Goal: Task Accomplishment & Management: Use online tool/utility

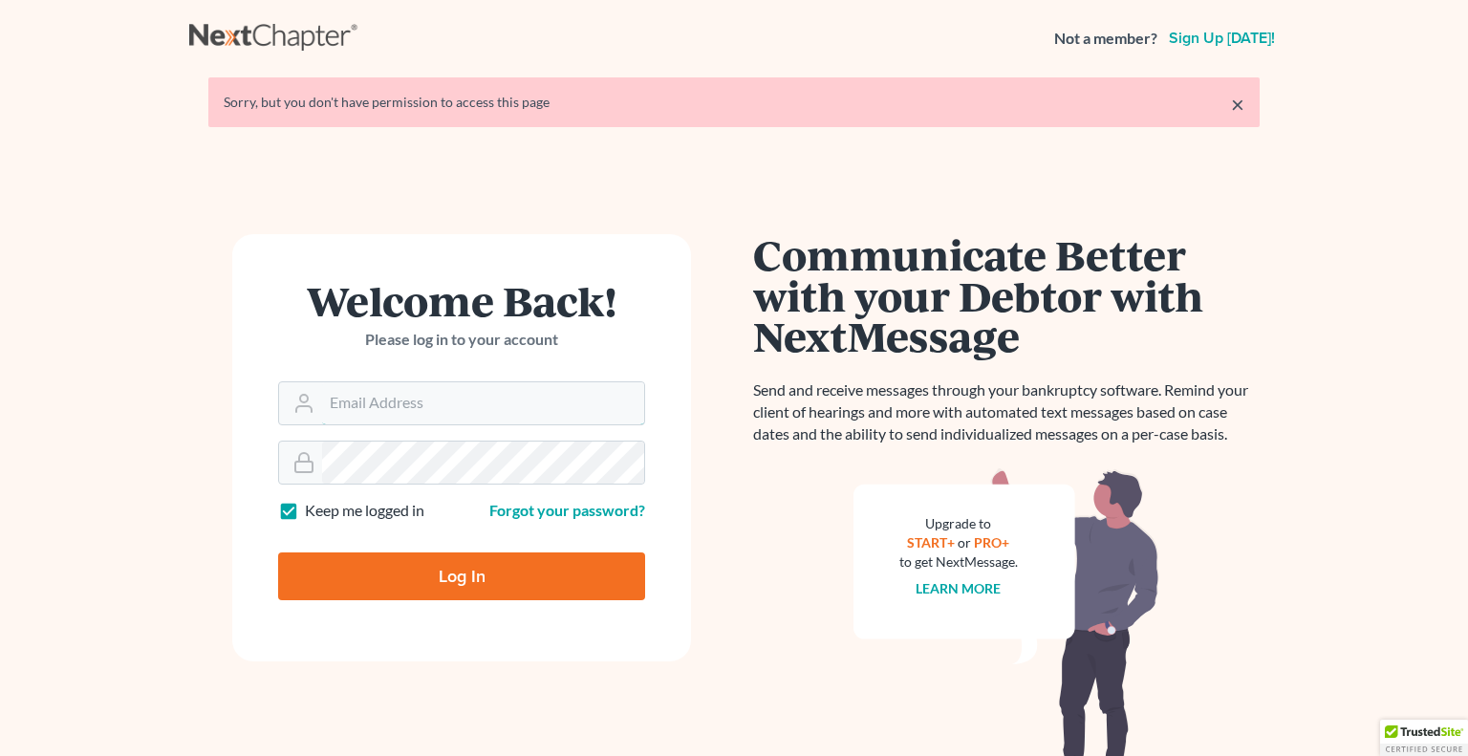
type input "[EMAIL_ADDRESS][DOMAIN_NAME]"
click at [440, 576] on input "Log In" at bounding box center [461, 576] width 367 height 48
type input "Thinking..."
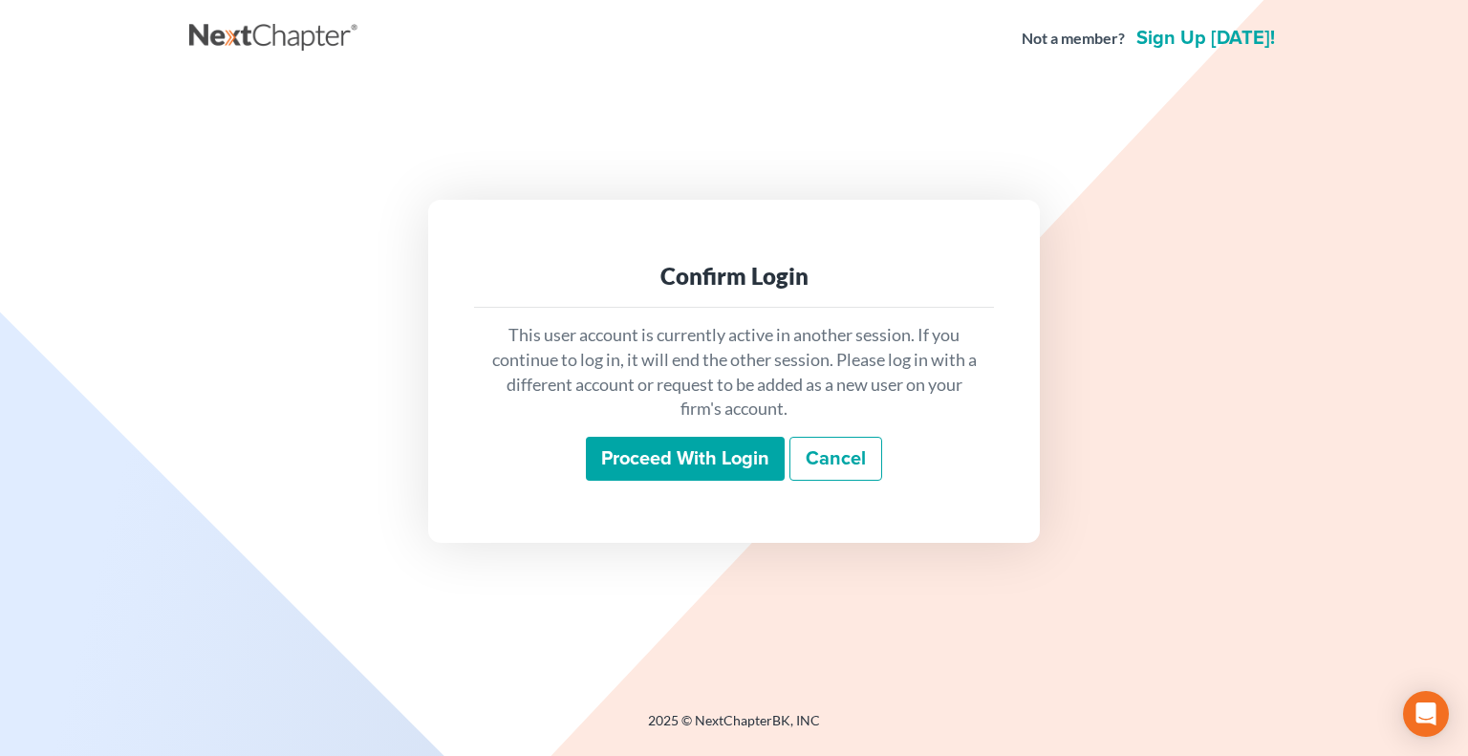
click at [689, 464] on input "Proceed with login" at bounding box center [685, 459] width 199 height 44
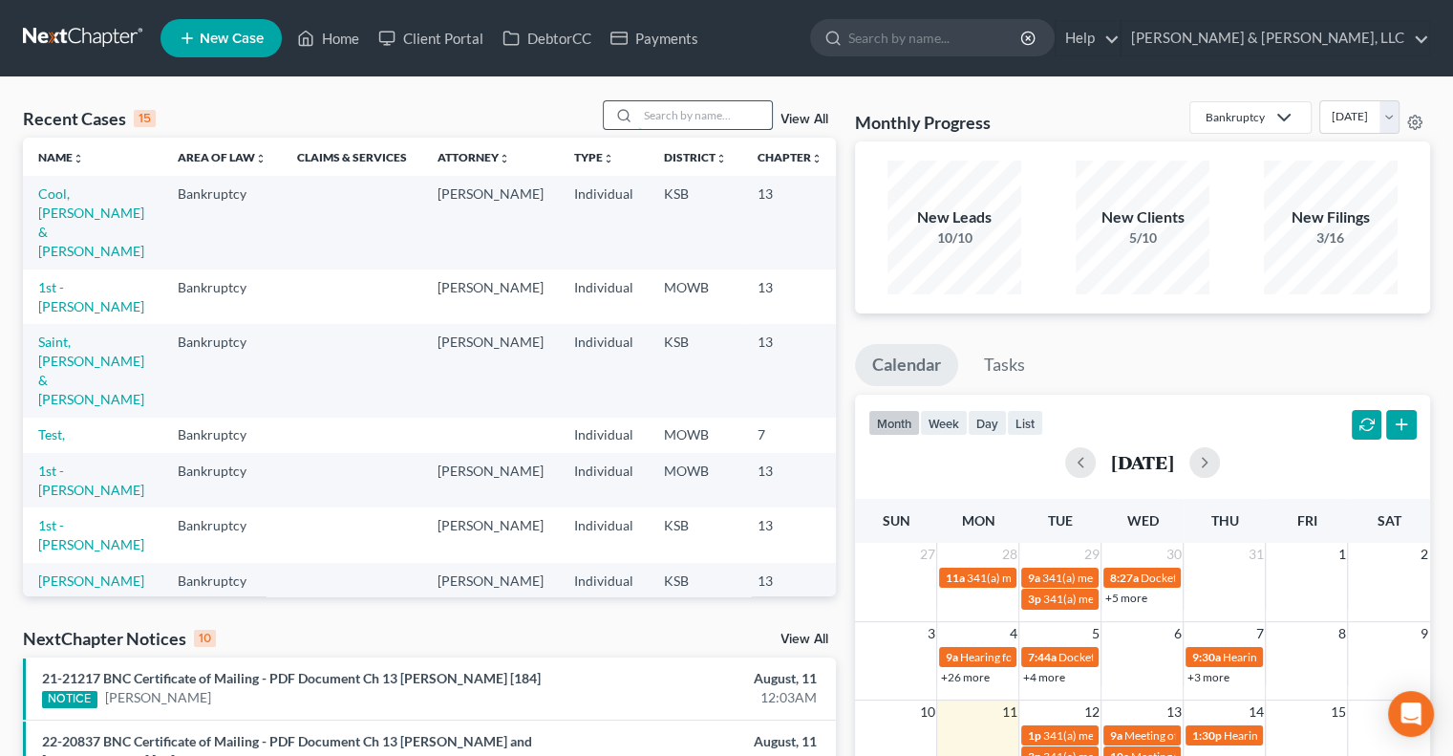
click at [671, 116] on input "search" at bounding box center [705, 115] width 134 height 28
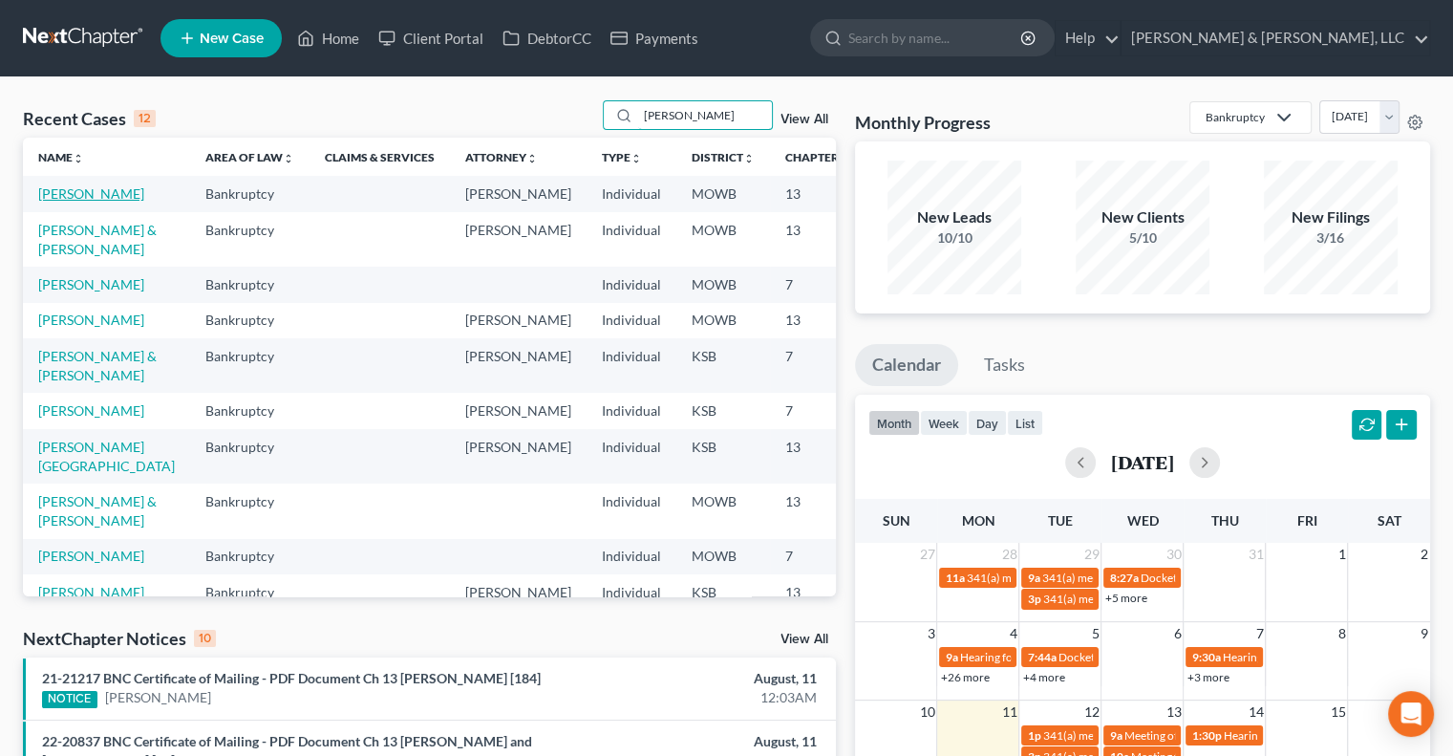
type input "anderson"
click at [53, 193] on link "[PERSON_NAME]" at bounding box center [91, 193] width 106 height 16
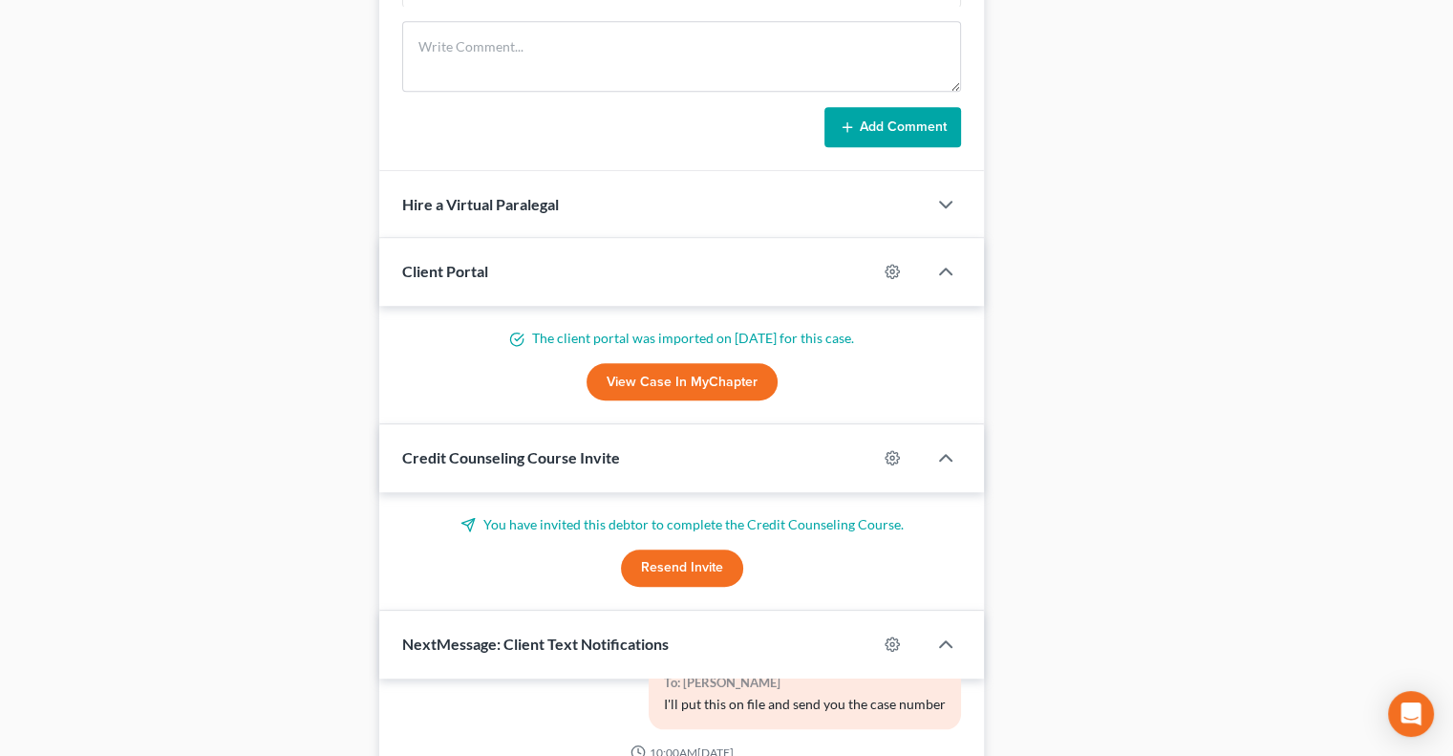
scroll to position [1927, 0]
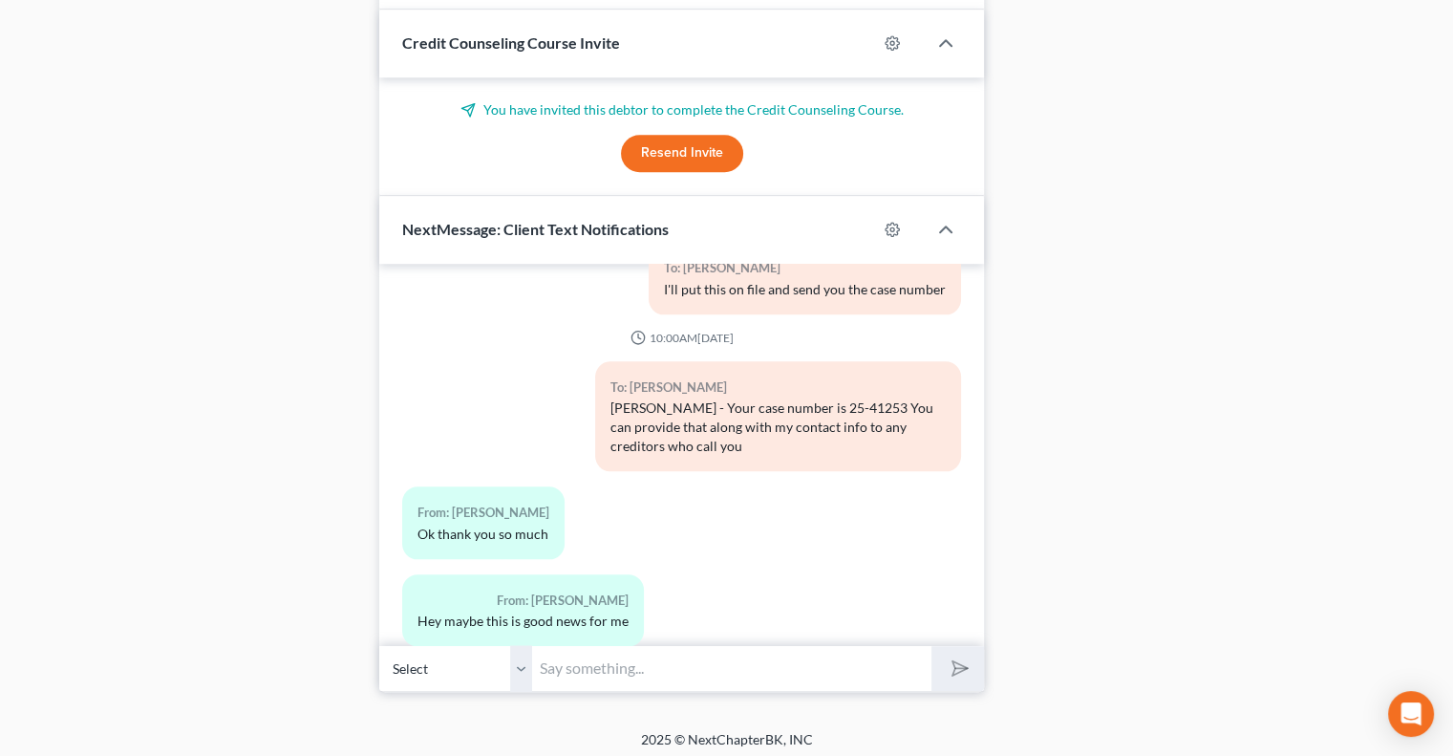
click at [577, 677] on input "text" at bounding box center [731, 668] width 399 height 47
paste input "341(a) meeting to be held on 9/30/2025 at 10:00 AM at Zoom - Fink: Meeting ID 8…"
drag, startPoint x: 571, startPoint y: 654, endPoint x: 380, endPoint y: 680, distance: 193.0
click at [380, 680] on div "Select +1 (816) 694-9054 - Sandy Anderson 341(a) meeting to be held on 9/30/202…" at bounding box center [681, 668] width 605 height 45
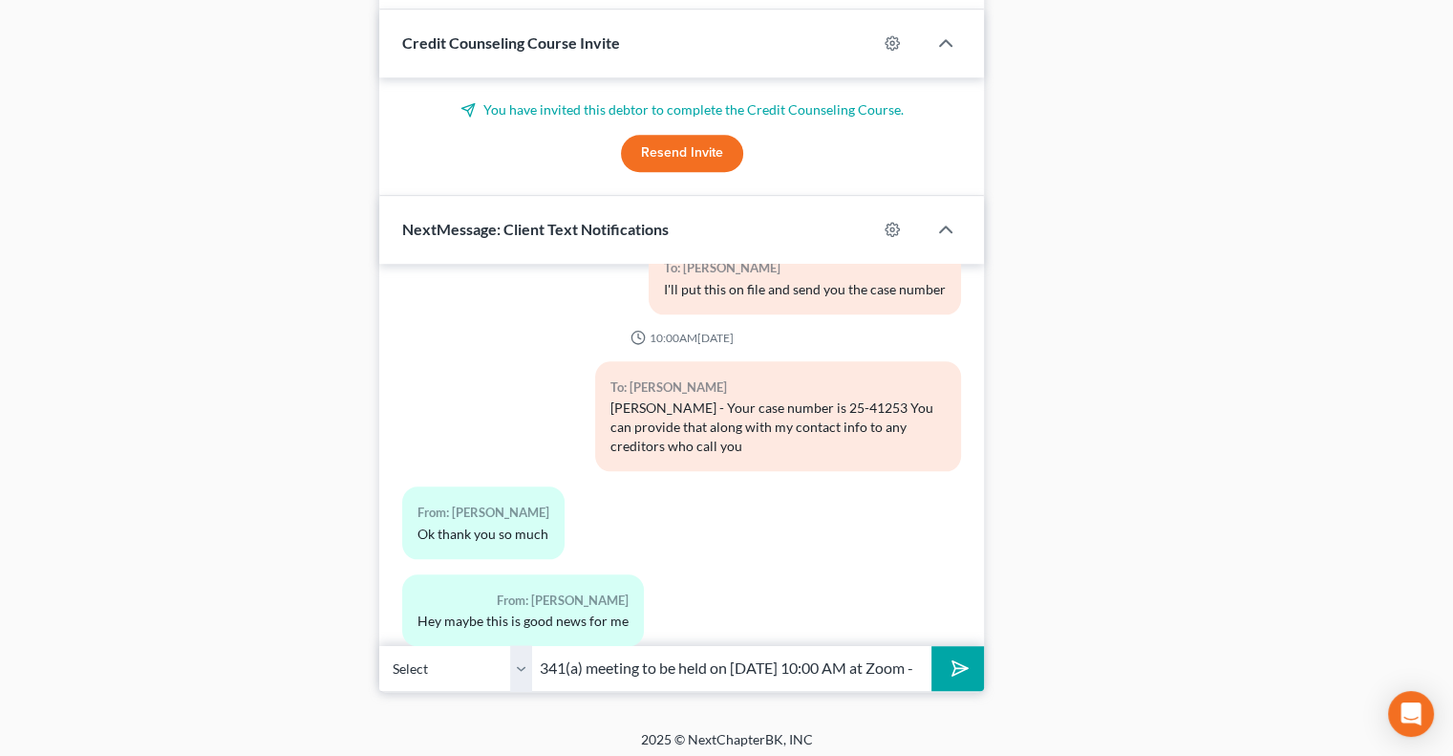
click at [569, 655] on input "341(a) meeting to be held on 9/30/2025 at 10:00 AM at Zoom - Fink: Meeting ID 8…" at bounding box center [731, 668] width 399 height 47
click at [590, 663] on input "341(a) meeting to be held on 9/30/2025 at 10:00 AM at Zoom - Fink: Meeting ID 8…" at bounding box center [731, 668] width 399 height 47
click at [589, 655] on input "341(a) meeting to be held on 9/30/2025 at 10:00 AM at Zoom - Fink: Meeting ID 8…" at bounding box center [731, 668] width 399 height 47
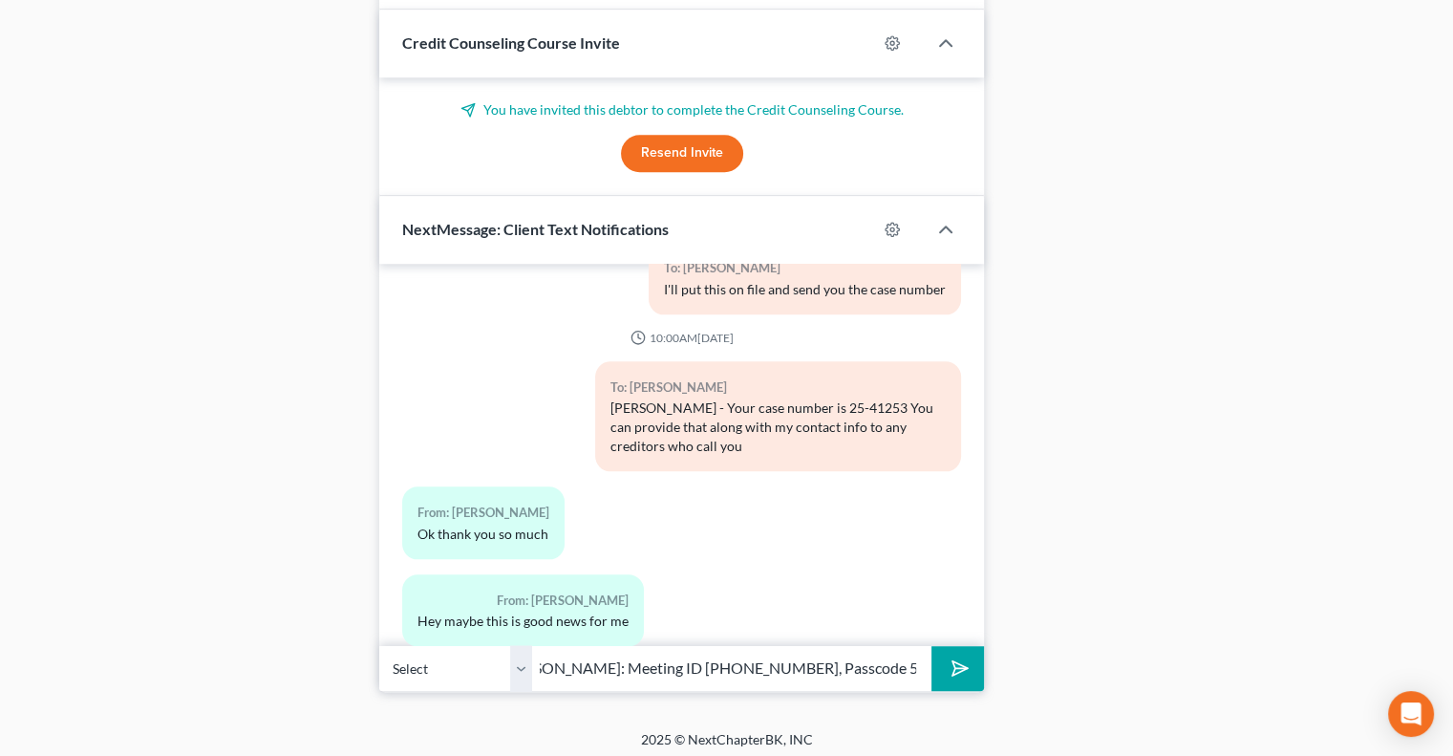
drag, startPoint x: 701, startPoint y: 657, endPoint x: 1189, endPoint y: 654, distance: 487.3
type input "meeting of creditors to be held on 9/30/2025 at 10:00 AM at Zoom - Fink: Meetin…"
drag, startPoint x: 987, startPoint y: 681, endPoint x: 975, endPoint y: 676, distance: 13.3
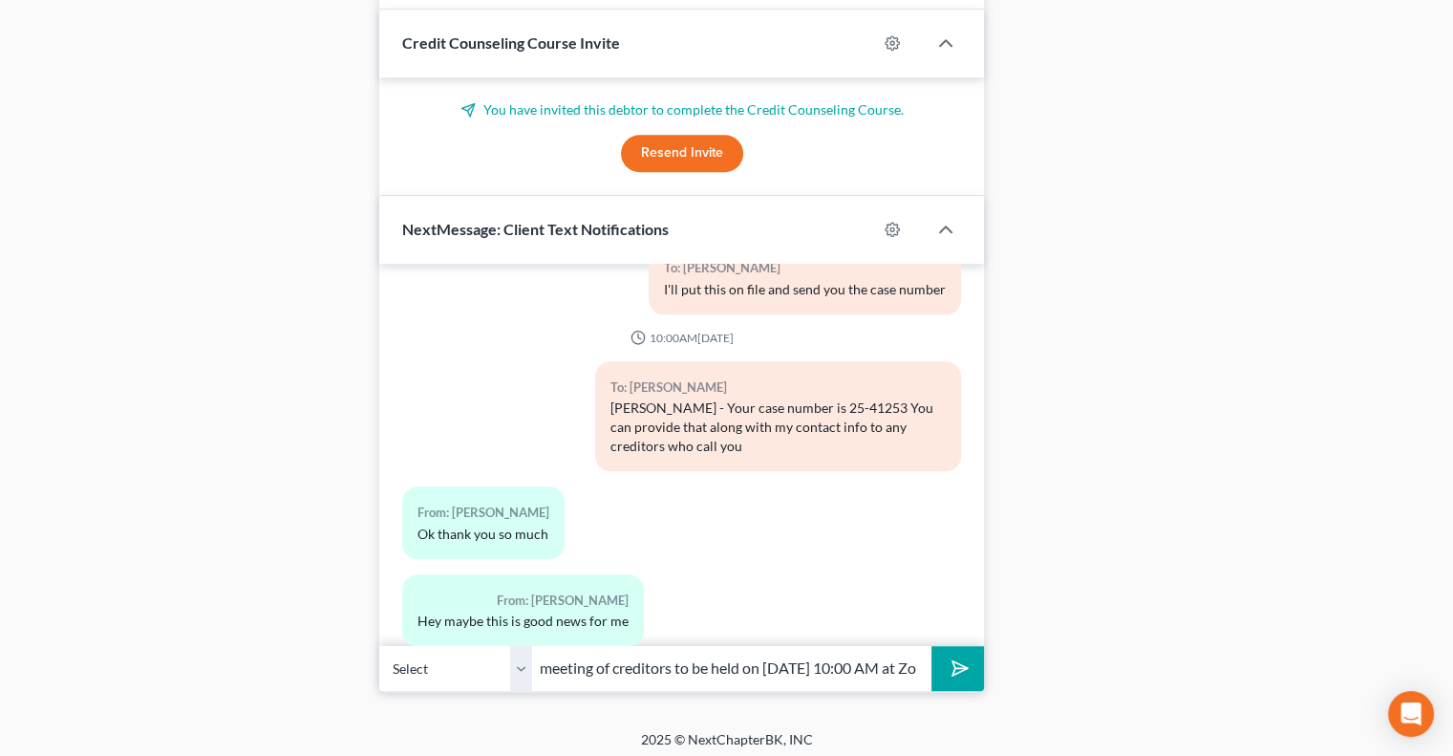
click at [952, 662] on icon "submit" at bounding box center [956, 668] width 27 height 27
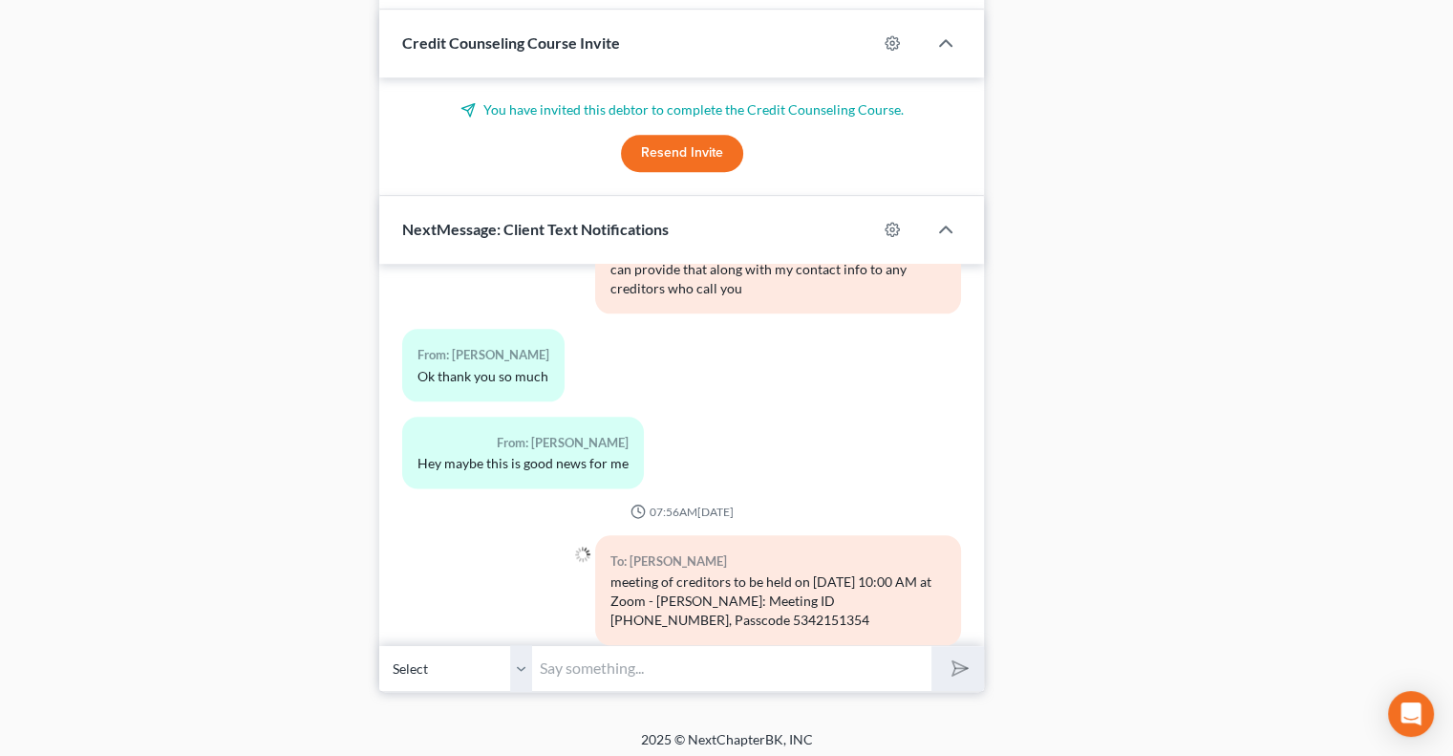
click at [673, 658] on input "text" at bounding box center [731, 668] width 399 height 47
type input "I've also emailed that information to you"
click at [932, 646] on button "submit" at bounding box center [958, 668] width 53 height 45
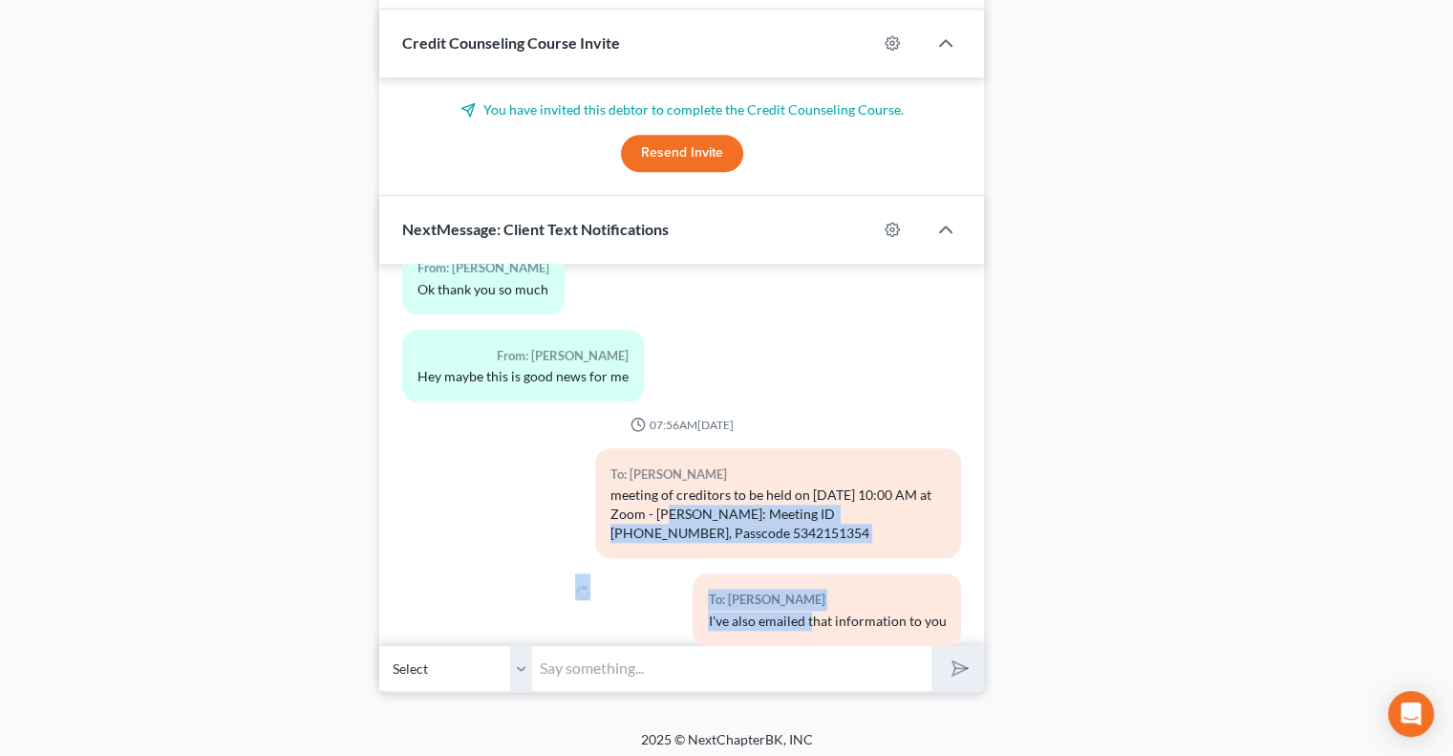
drag, startPoint x: 667, startPoint y: 465, endPoint x: 791, endPoint y: 665, distance: 235.2
click at [799, 648] on div "04:53PM, 09/27/2024 To: Sandy Anderson HI Sandy - This is David from Patton & D…" at bounding box center [681, 477] width 605 height 427
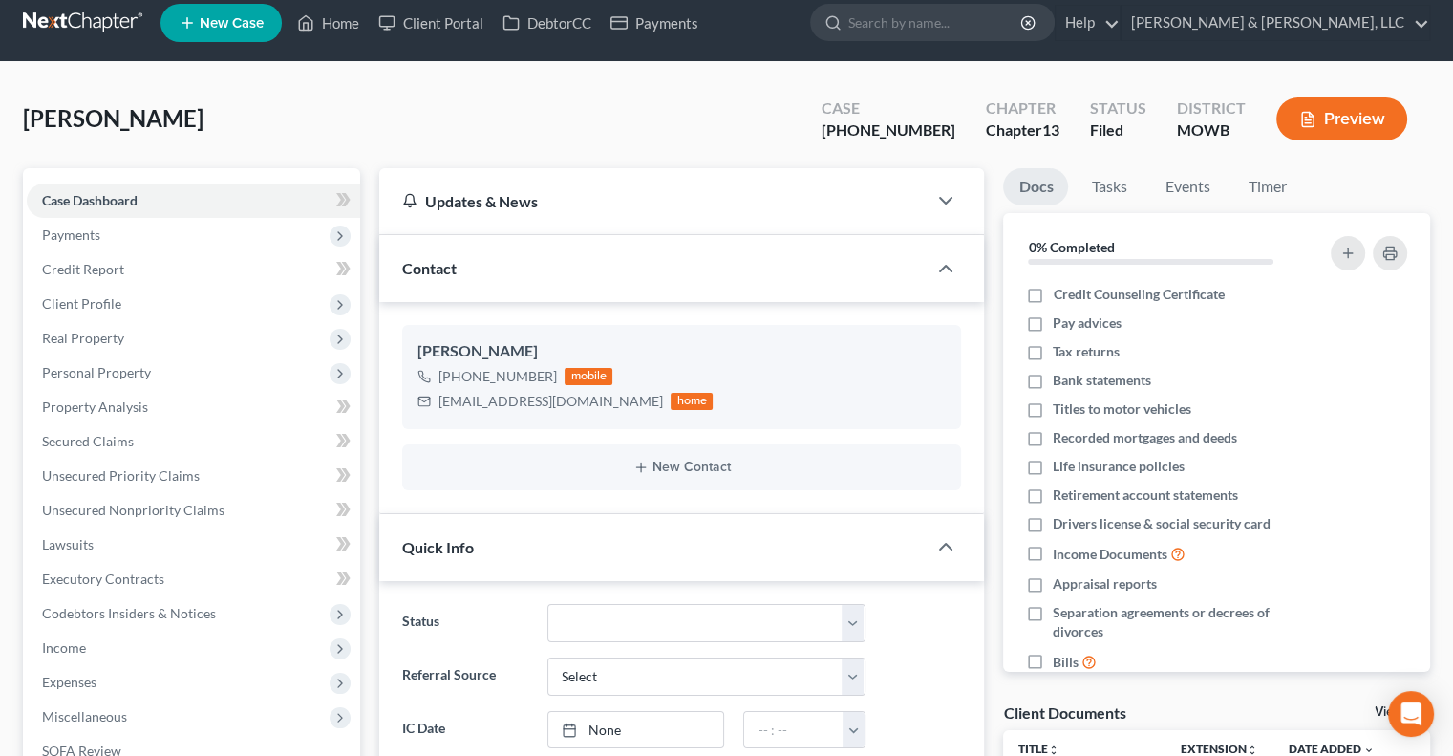
scroll to position [0, 0]
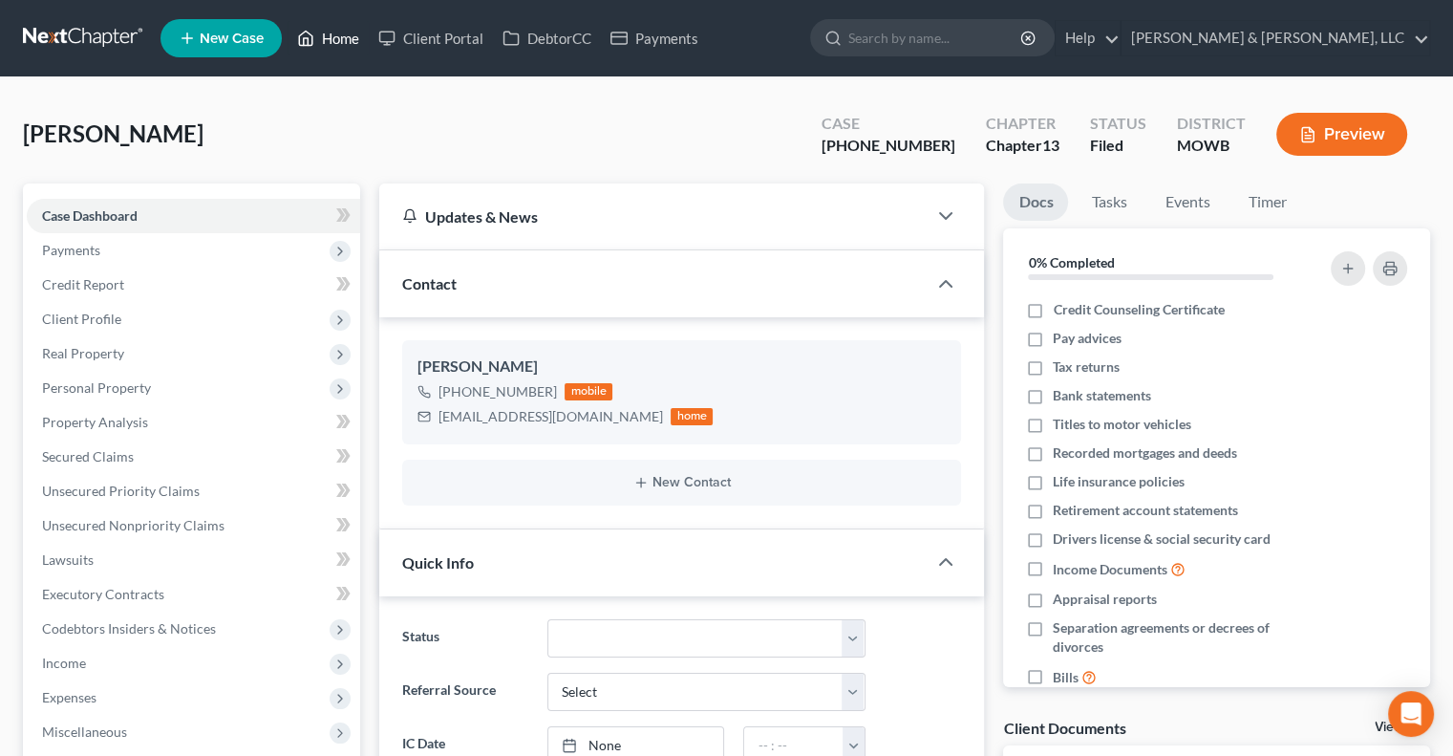
click at [341, 49] on link "Home" at bounding box center [328, 38] width 81 height 34
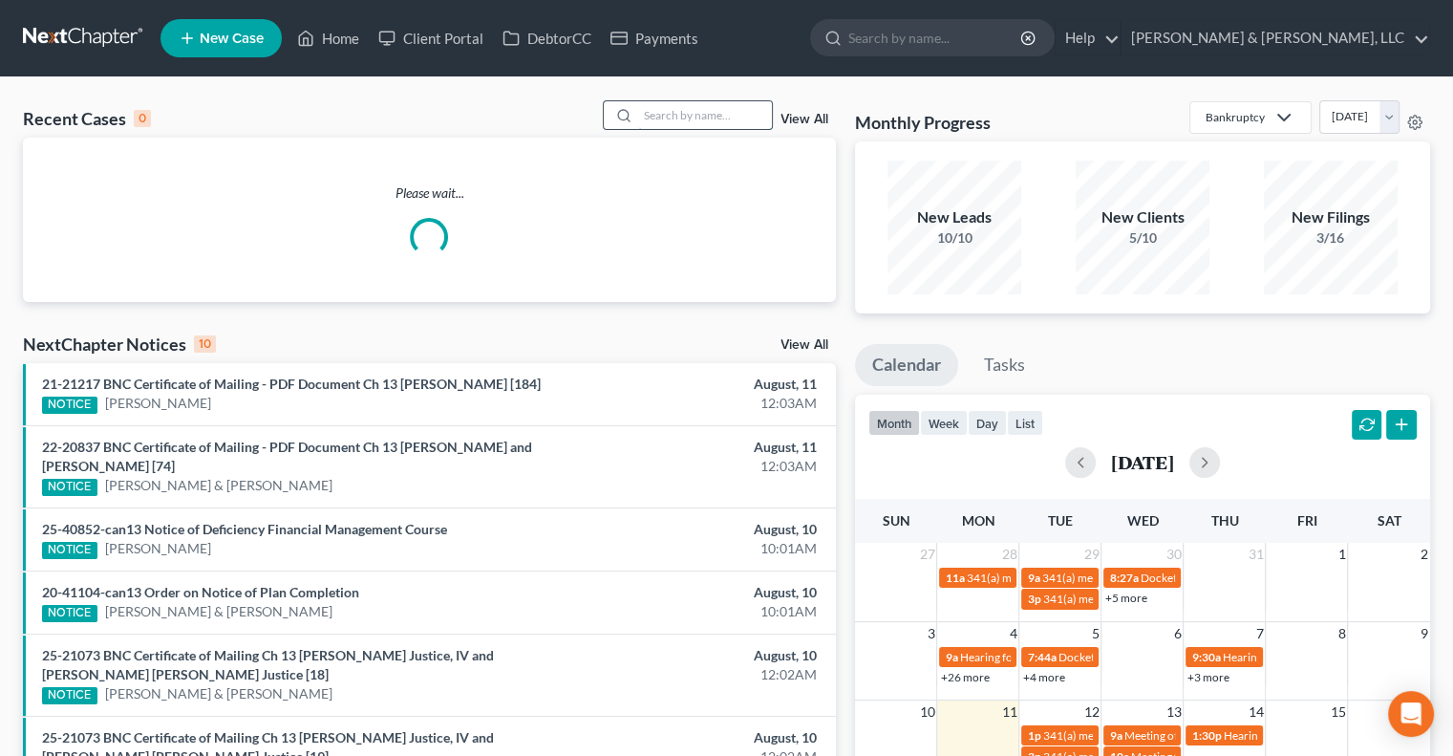
click at [711, 122] on input "search" at bounding box center [705, 115] width 134 height 28
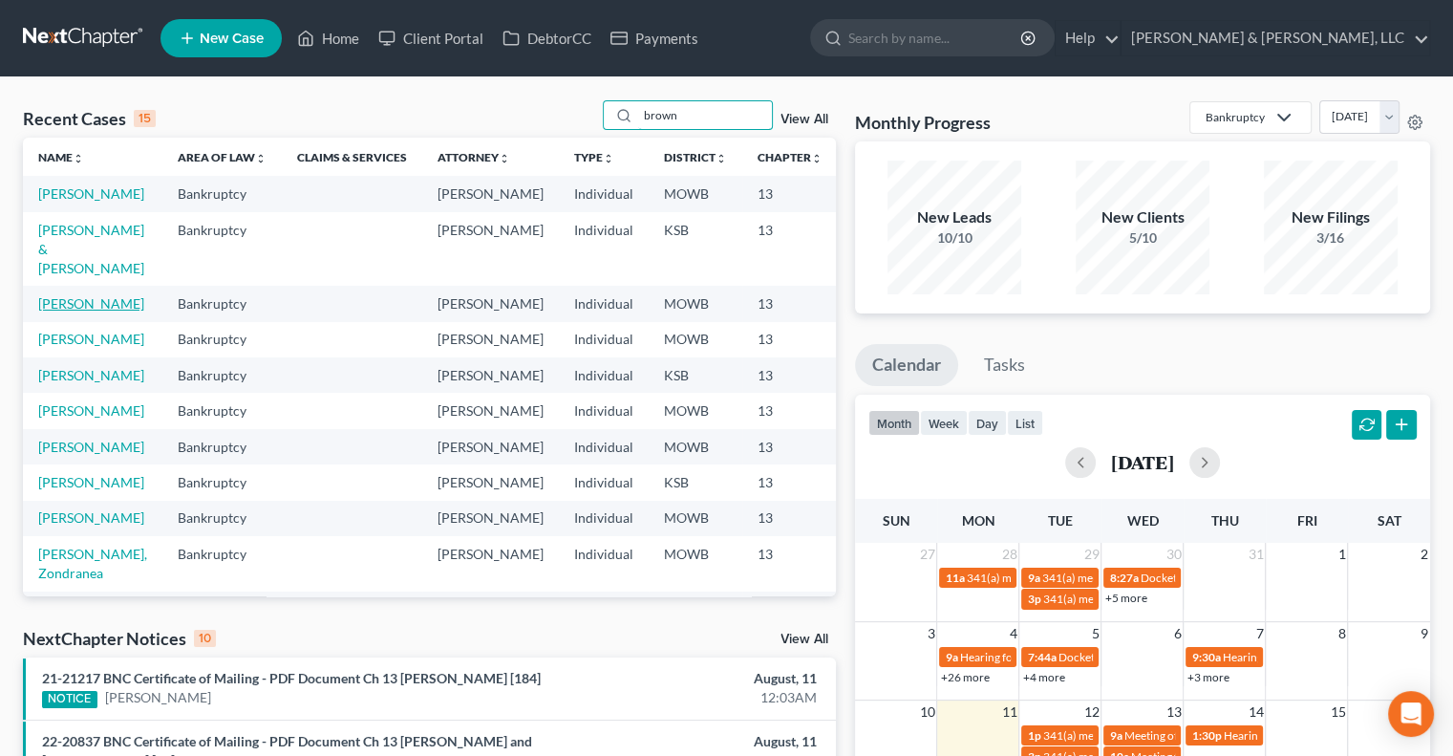
type input "brown"
click at [46, 311] on link "[PERSON_NAME]" at bounding box center [91, 303] width 106 height 16
select select "2"
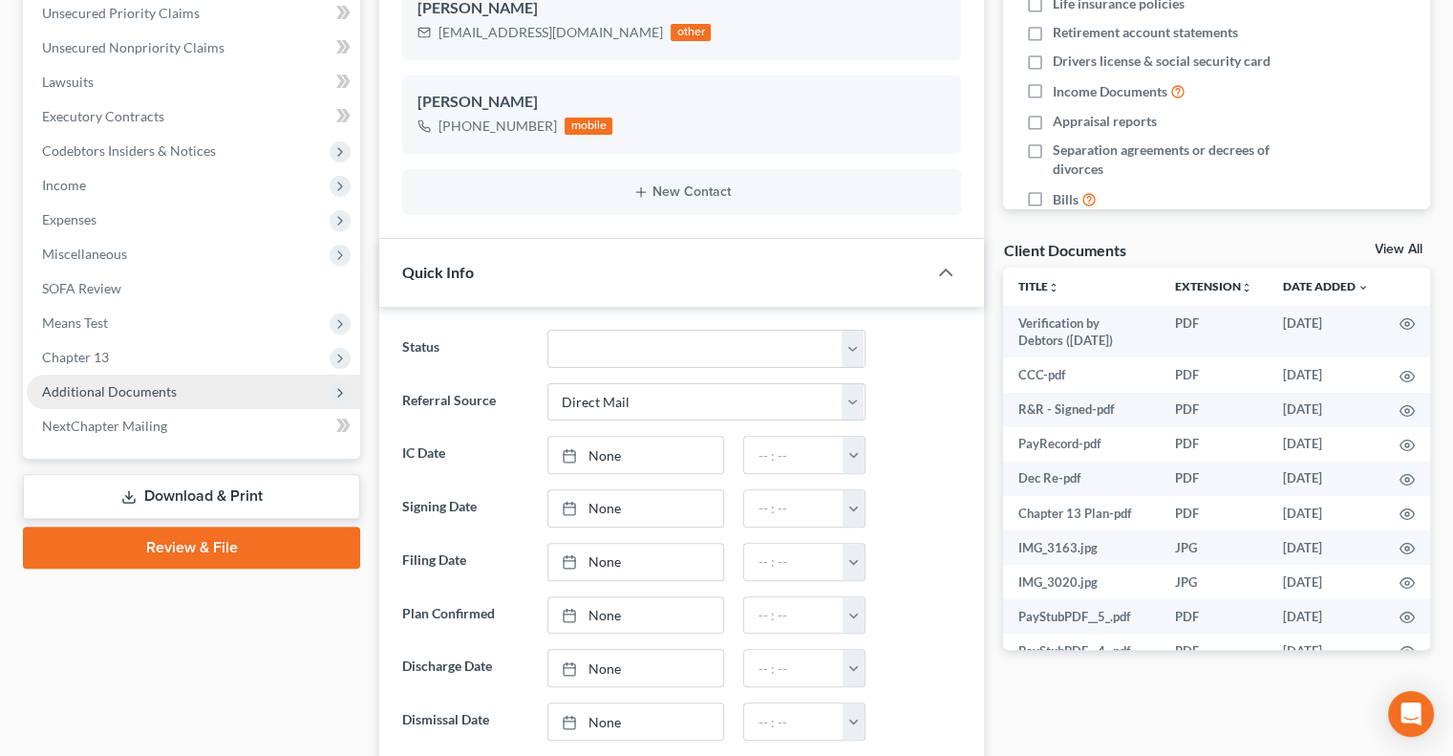
scroll to position [399, 0]
click at [105, 385] on span "Additional Documents" at bounding box center [109, 391] width 135 height 16
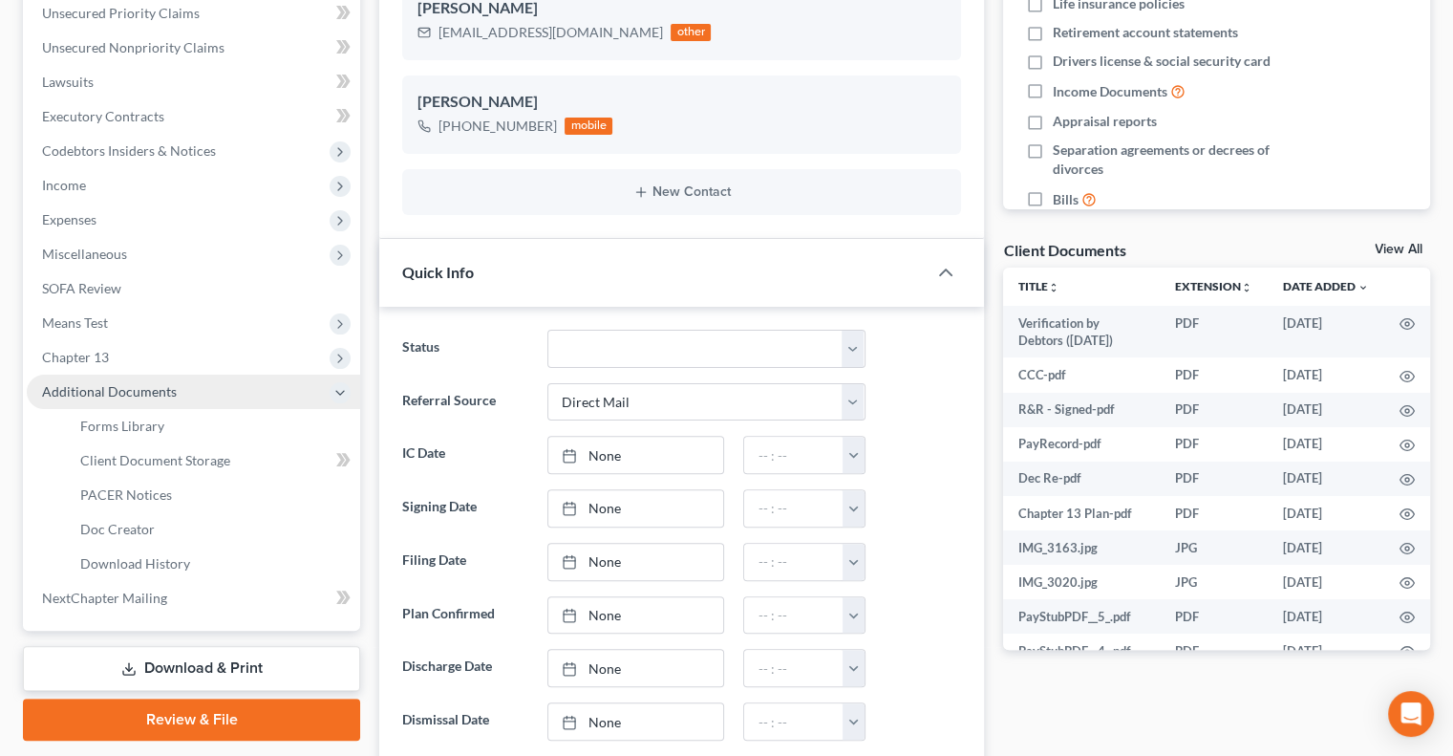
scroll to position [233, 0]
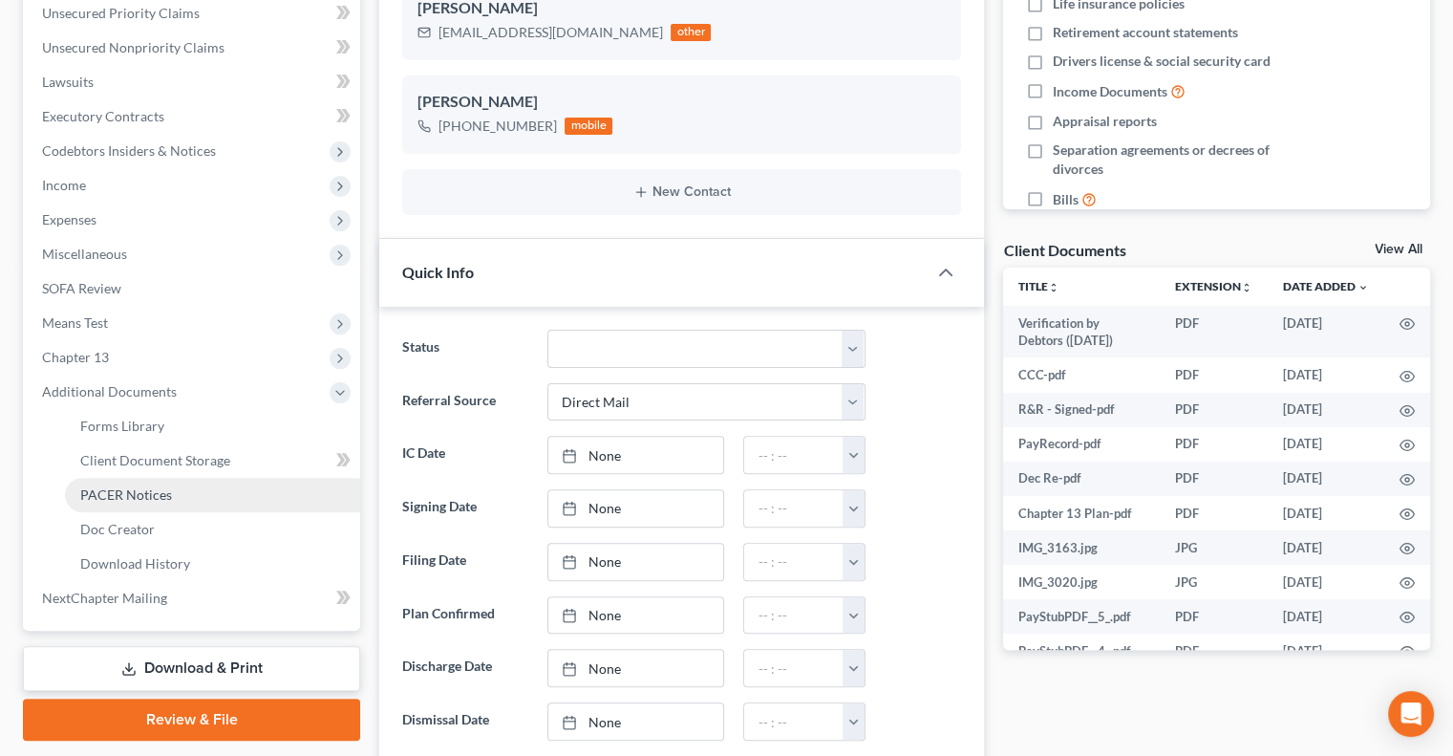
click at [99, 498] on span "PACER Notices" at bounding box center [126, 494] width 92 height 16
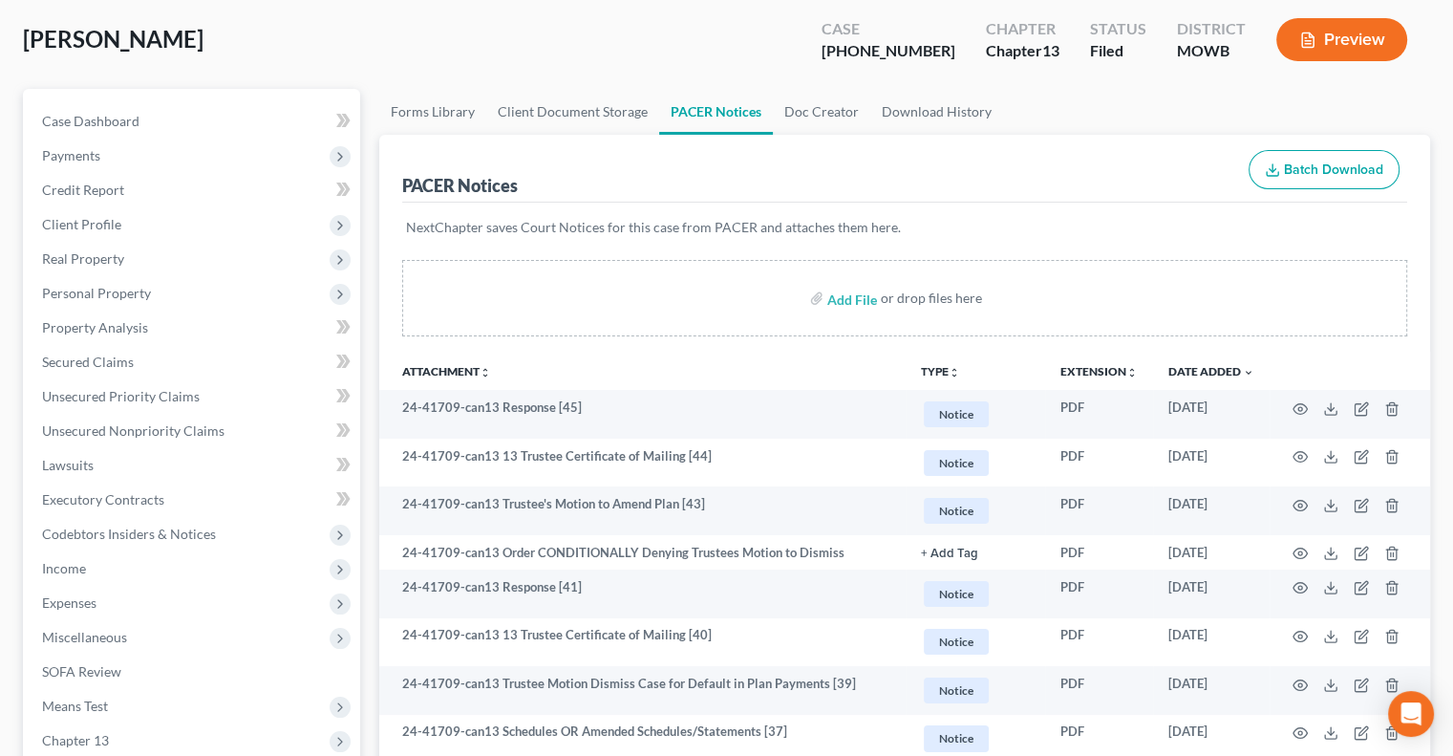
scroll to position [96, 0]
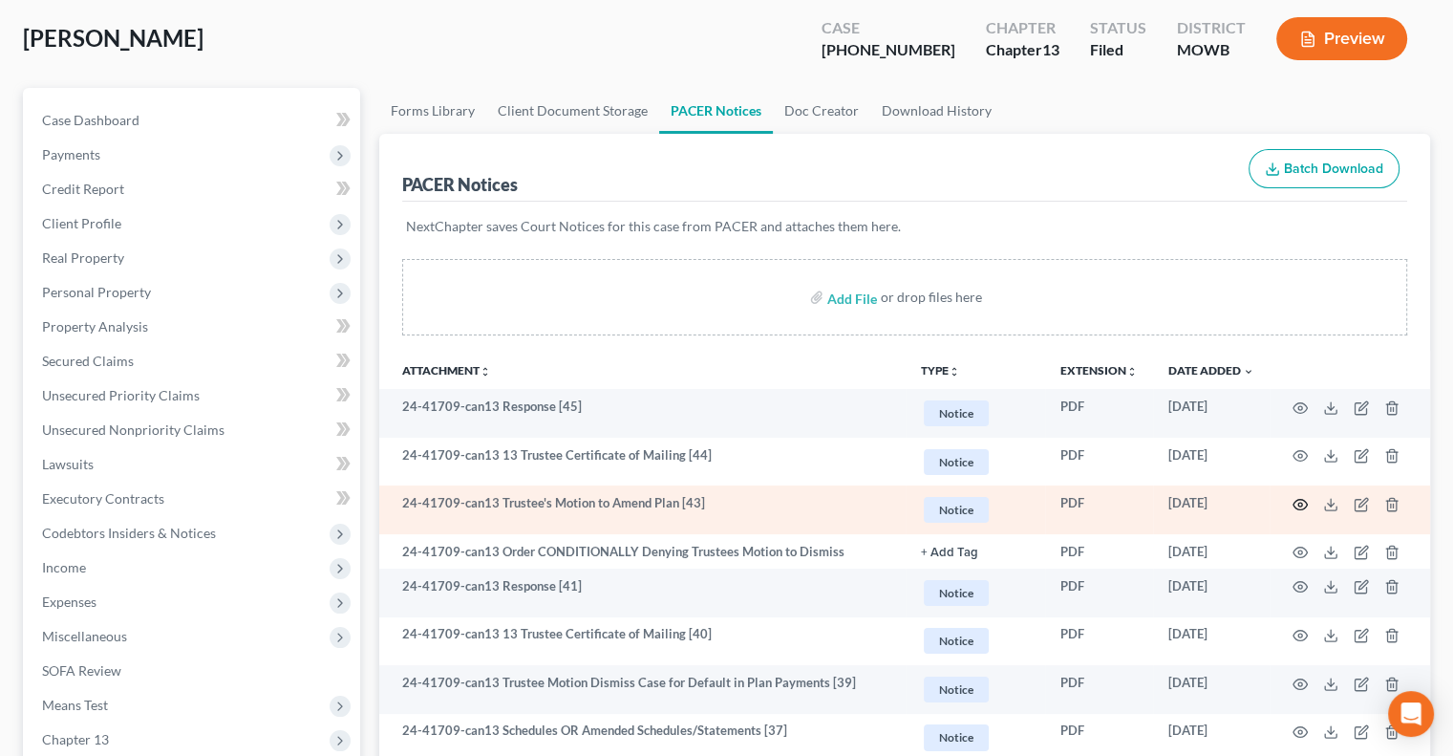
click at [1293, 500] on icon "button" at bounding box center [1300, 504] width 15 height 15
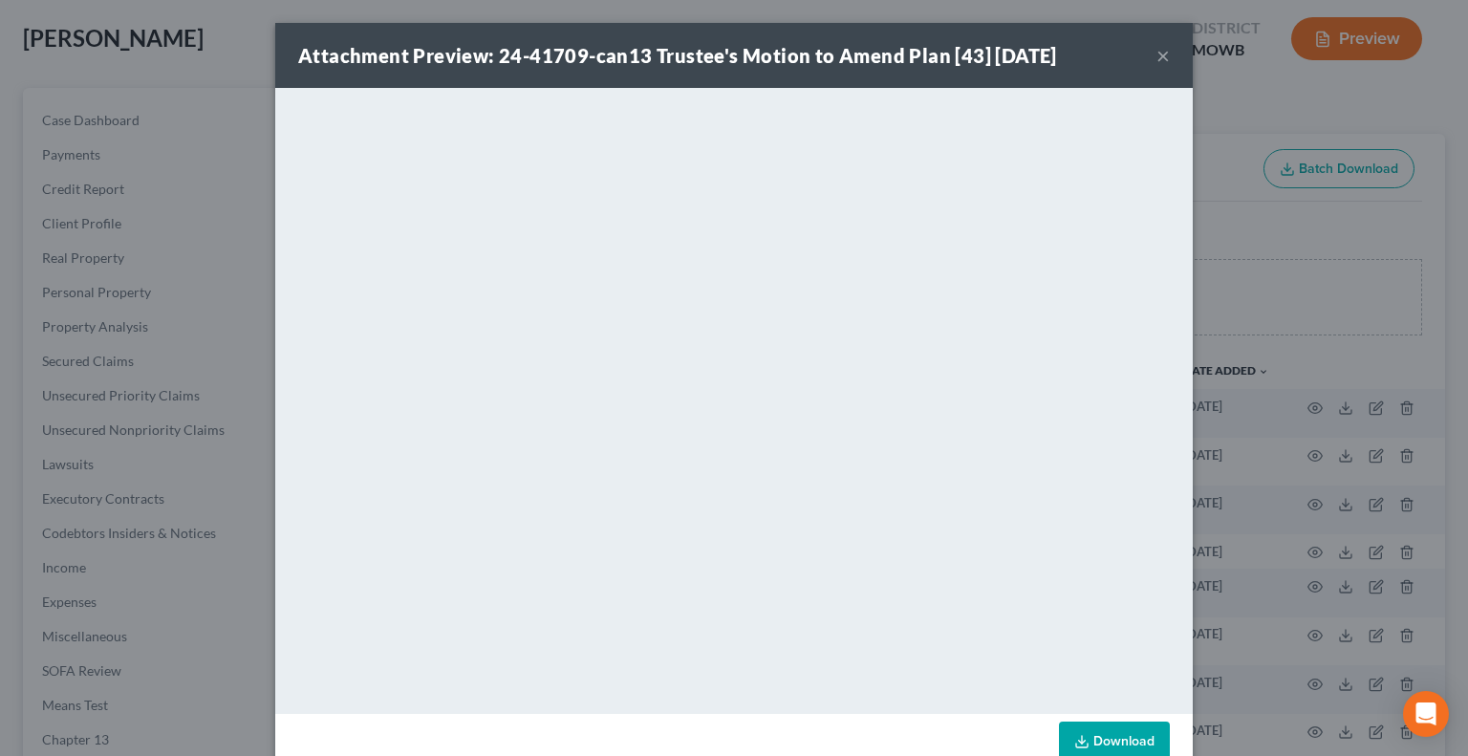
click at [1156, 54] on button "×" at bounding box center [1162, 55] width 13 height 23
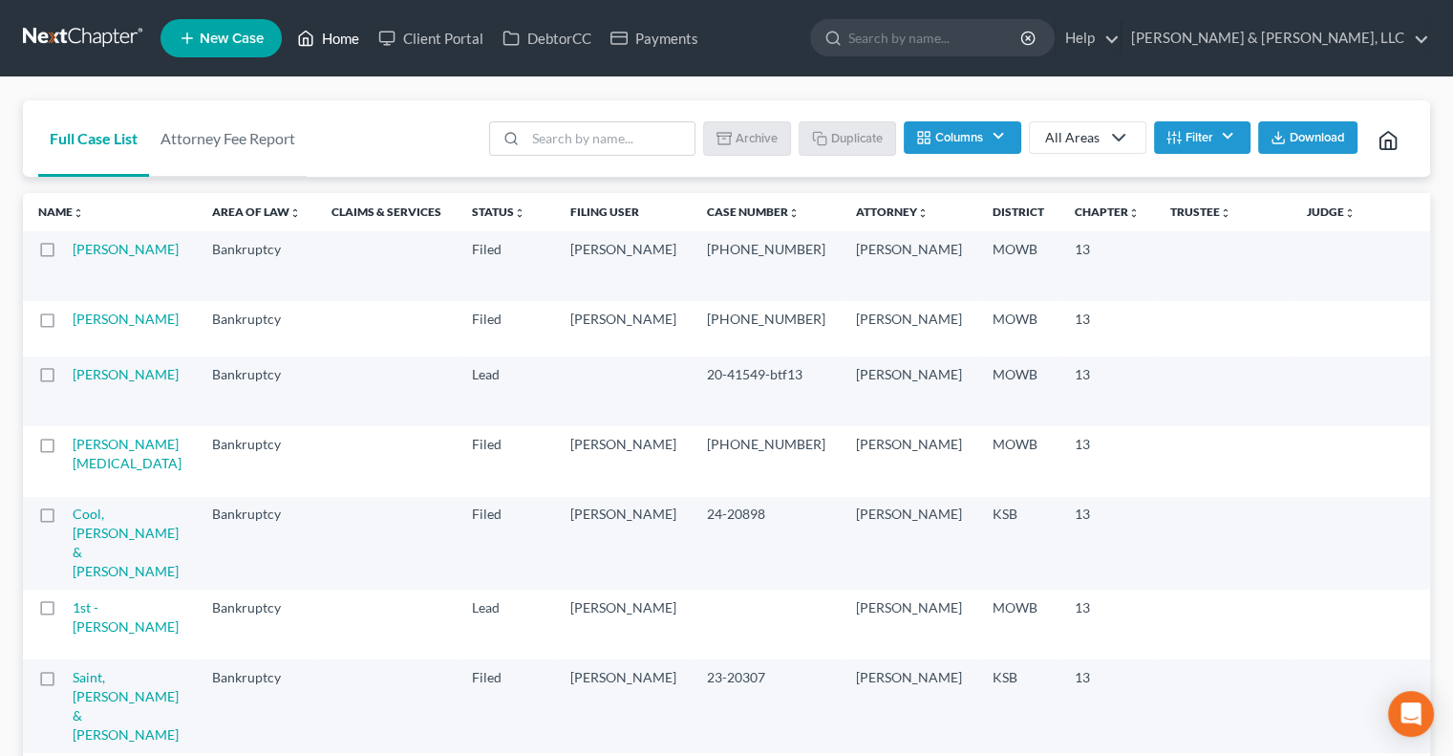
click at [333, 38] on link "Home" at bounding box center [328, 38] width 81 height 34
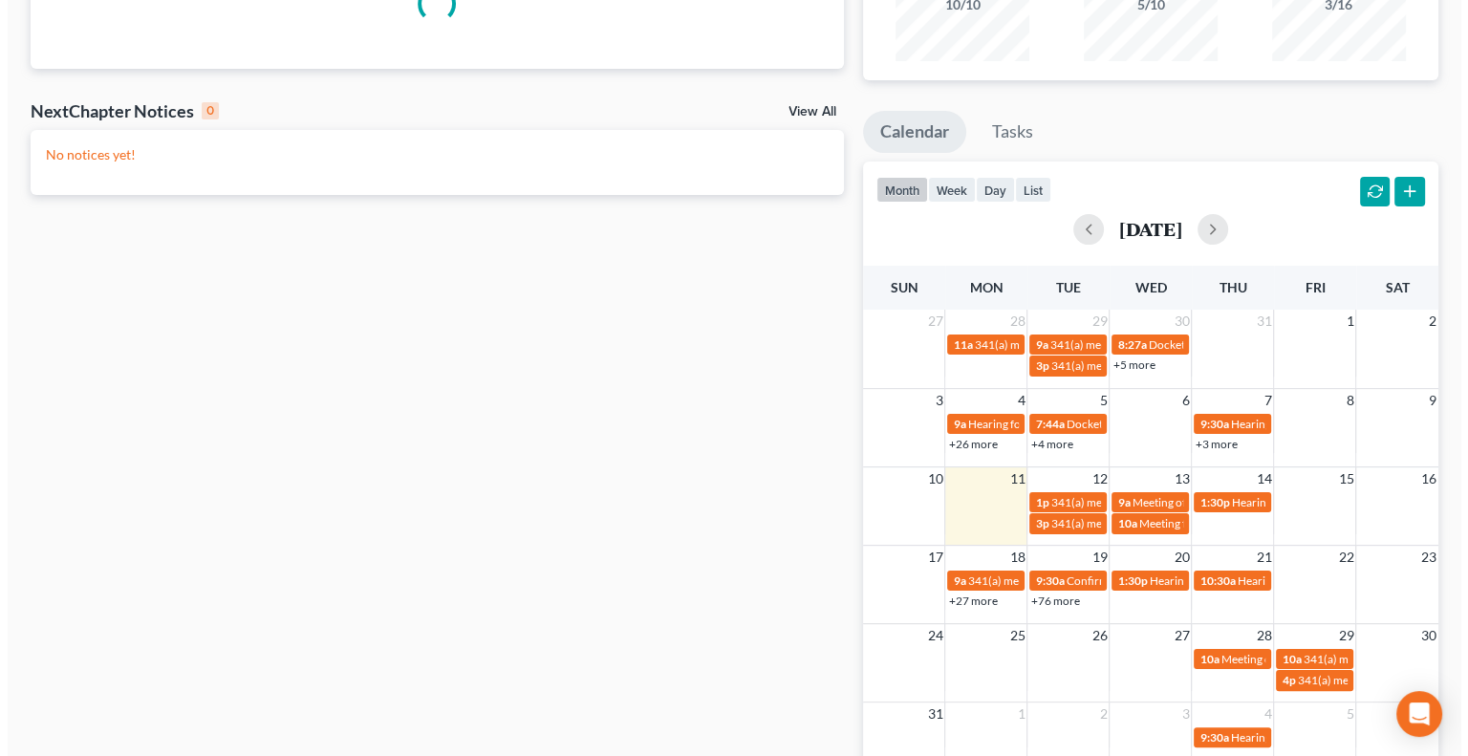
scroll to position [287, 0]
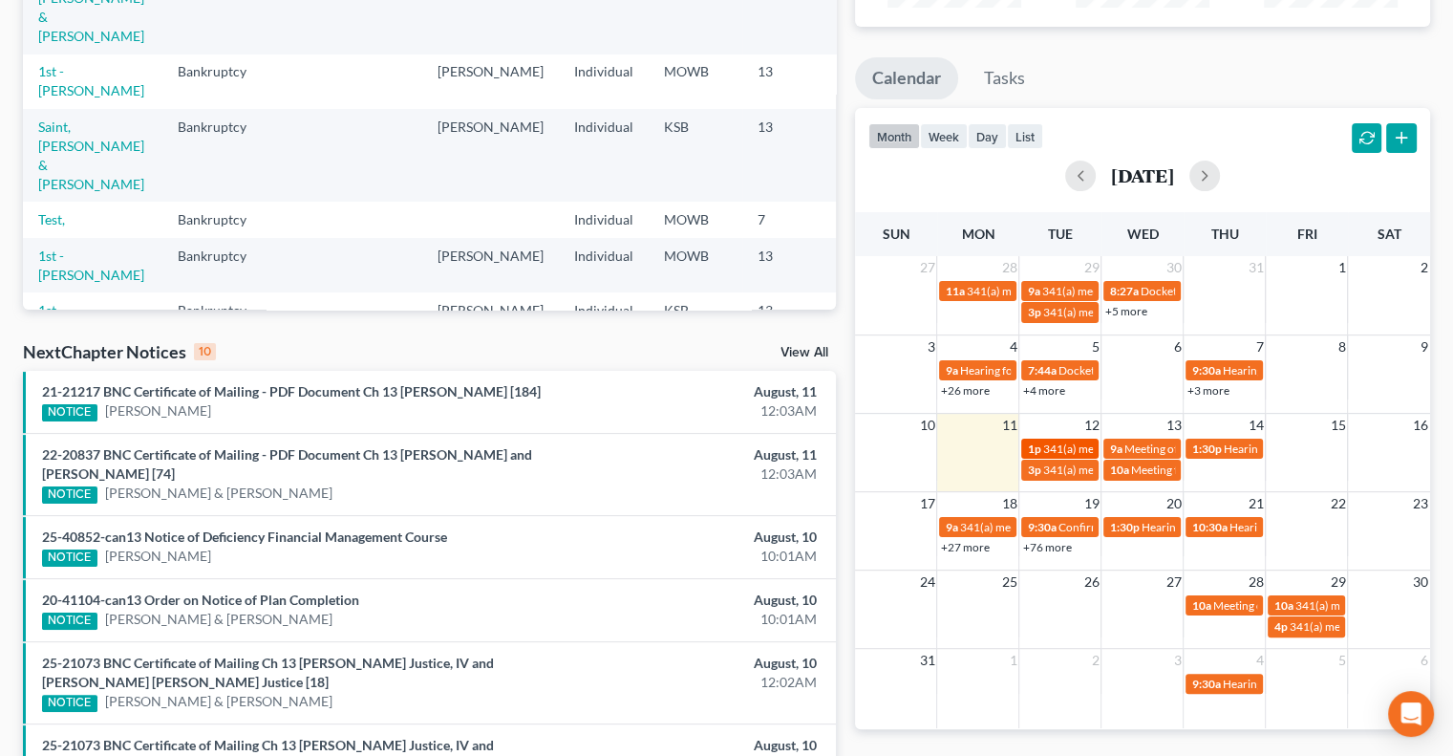
click at [1055, 449] on span "341(a) meeting for [PERSON_NAME]" at bounding box center [1134, 448] width 184 height 14
select select "Days"
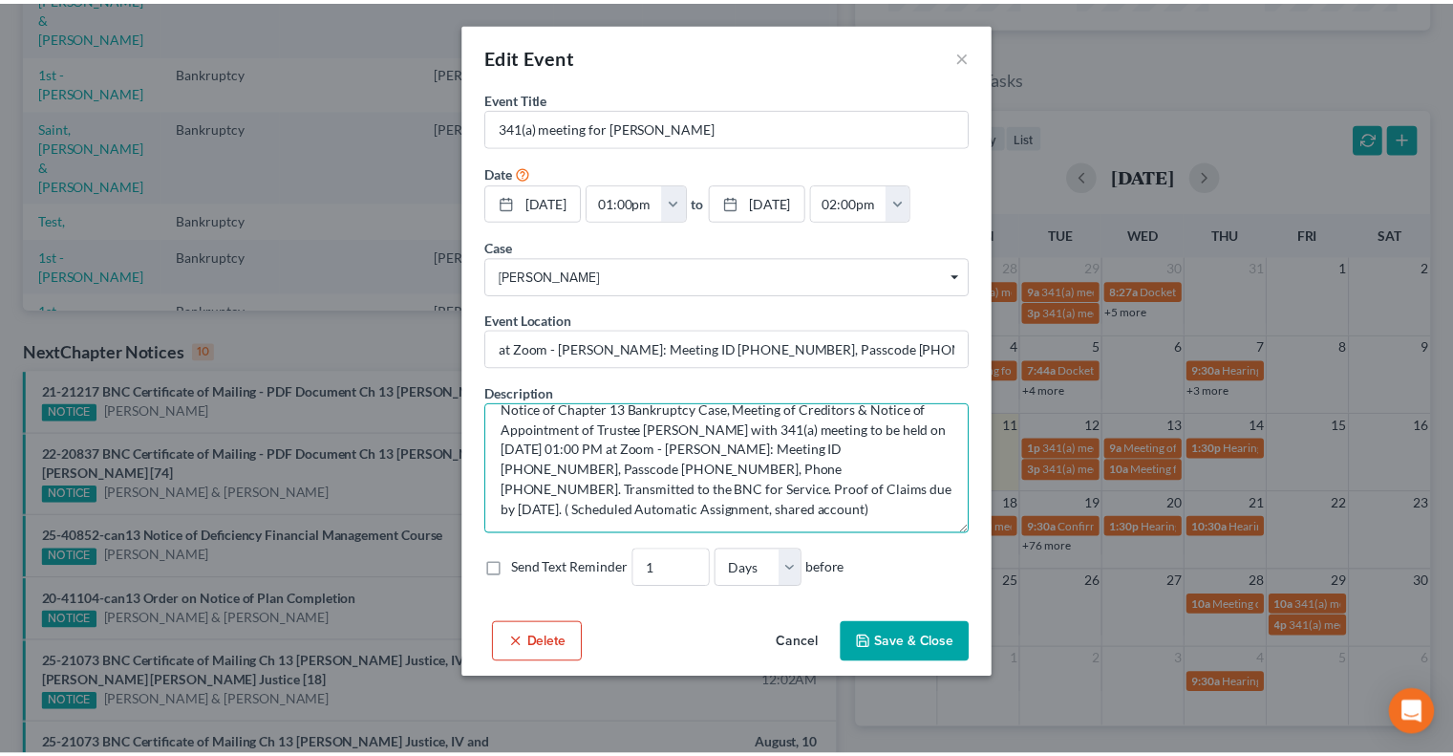
scroll to position [0, 0]
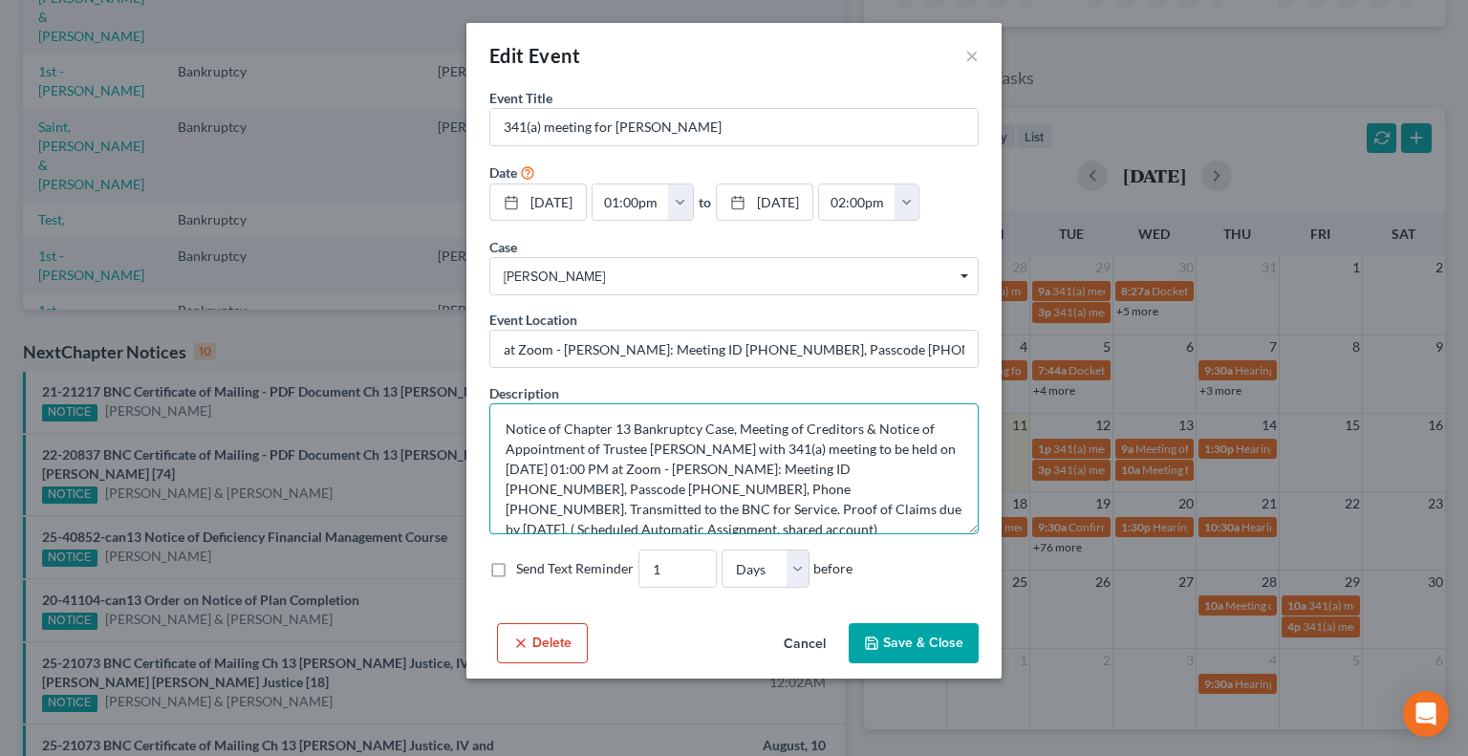
drag, startPoint x: 616, startPoint y: 515, endPoint x: 410, endPoint y: 370, distance: 252.4
click at [410, 370] on div "Edit Event × Event Title * 341(a) meeting for [PERSON_NAME] Date [DATE] close D…" at bounding box center [734, 378] width 1468 height 756
click at [927, 625] on button "Save & Close" at bounding box center [913, 643] width 130 height 40
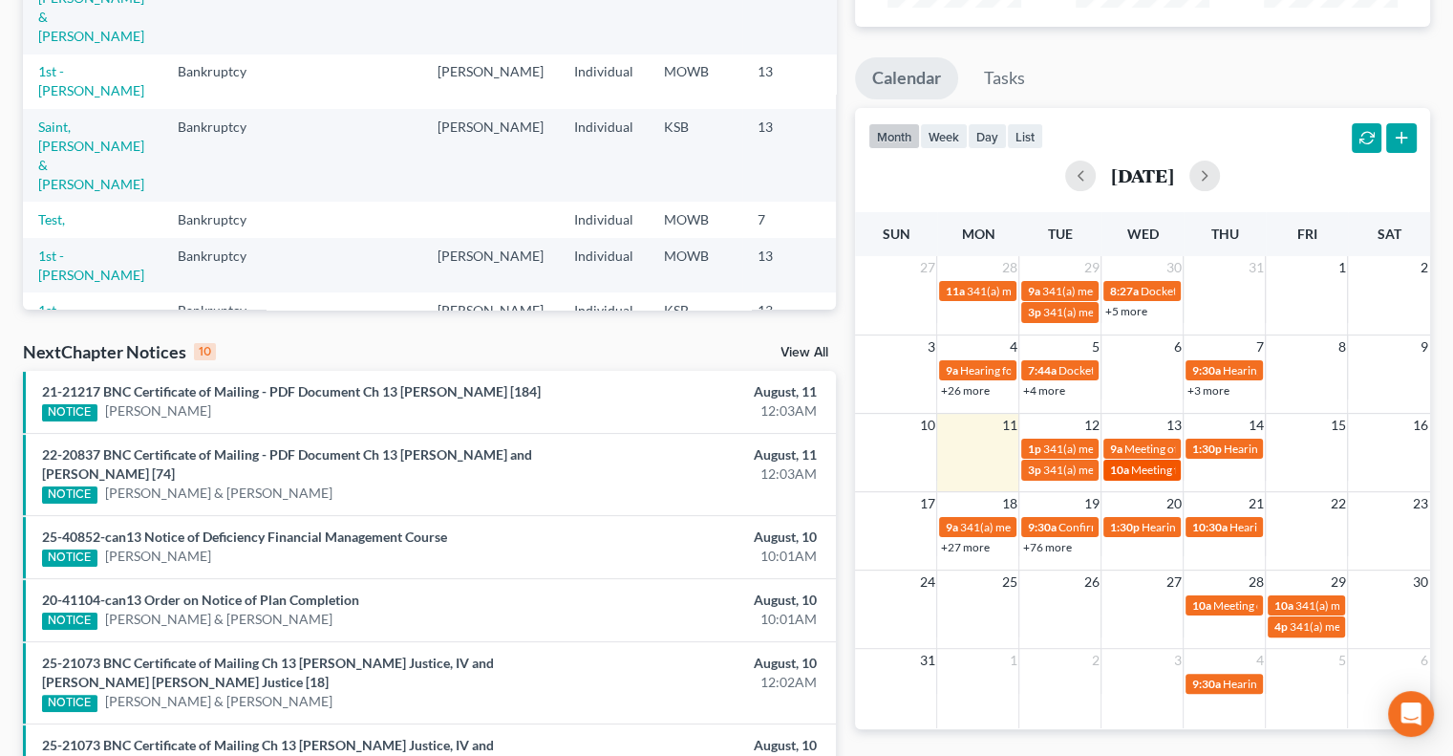
click at [1123, 466] on span "10a" at bounding box center [1118, 469] width 19 height 14
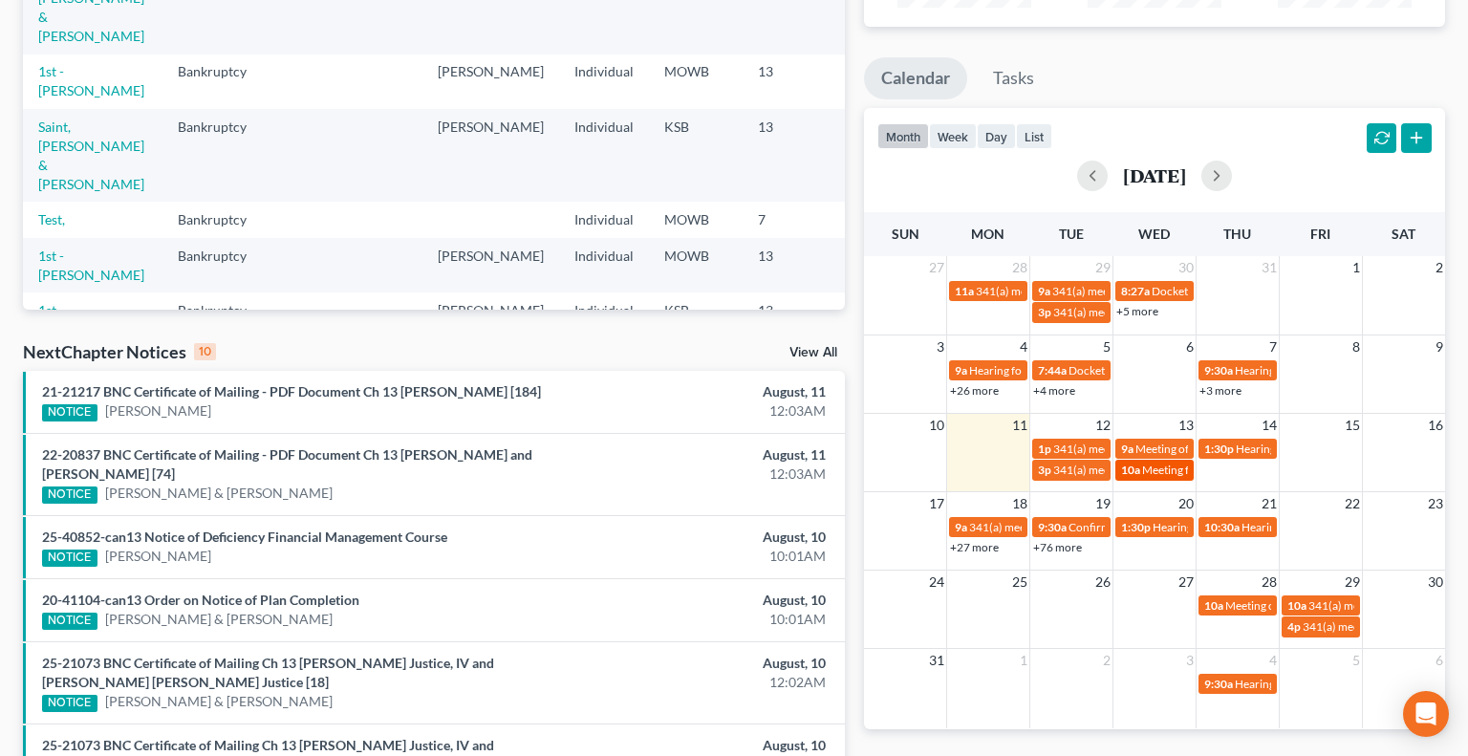
select select "Days"
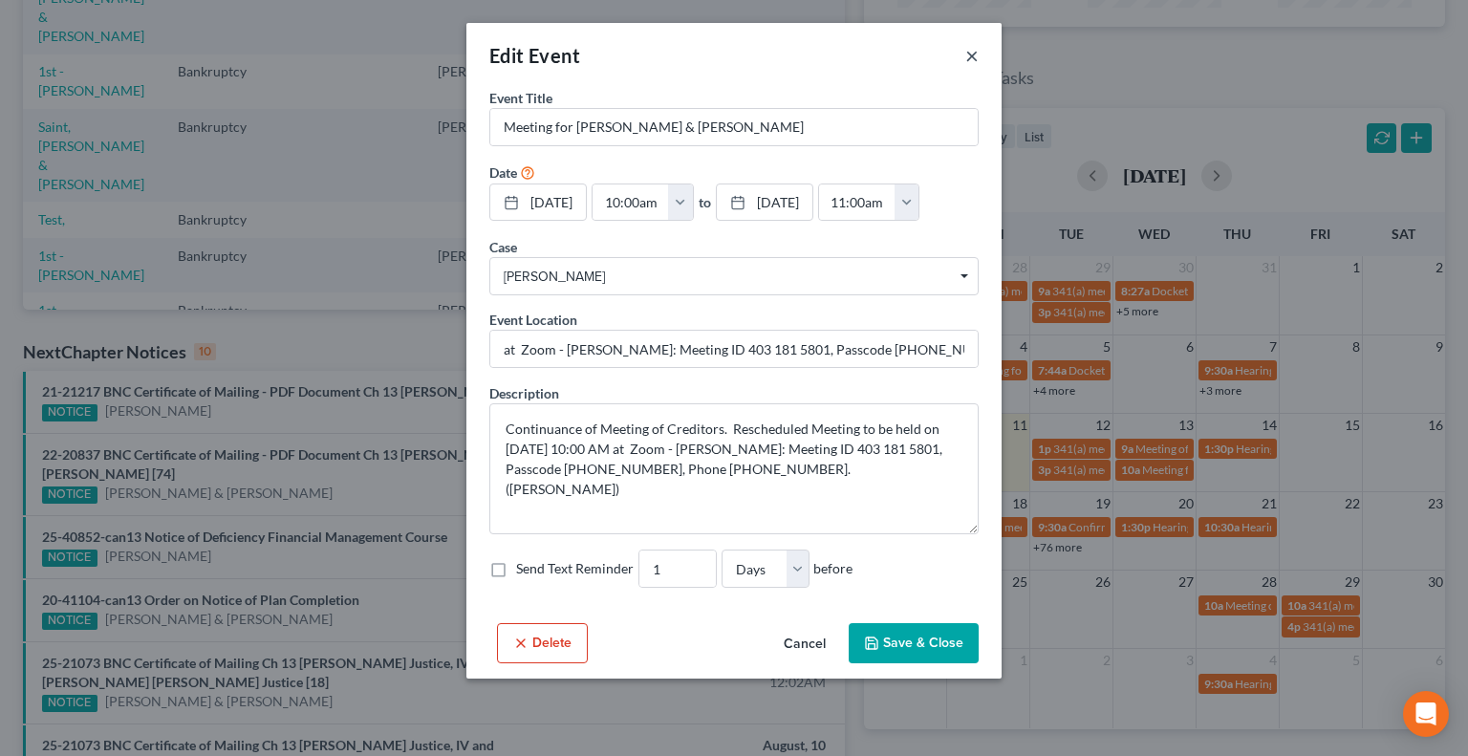
click at [971, 55] on button "×" at bounding box center [971, 55] width 13 height 23
